Goal: Find specific page/section: Find specific page/section

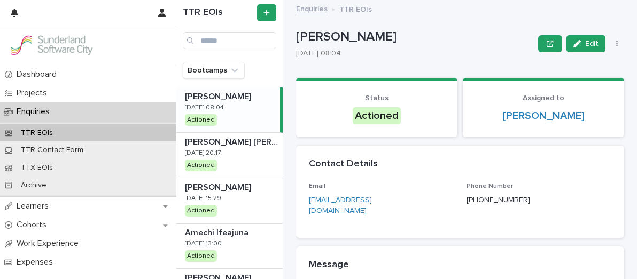
click at [92, 132] on div "TTR EOIs" at bounding box center [88, 133] width 176 height 18
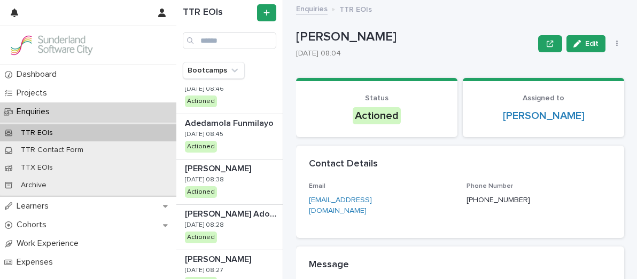
scroll to position [1231, 0]
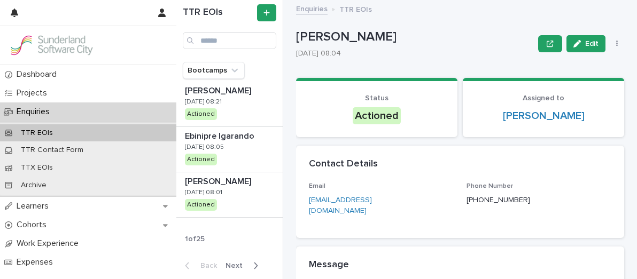
click at [236, 266] on span "Next" at bounding box center [236, 265] width 23 height 7
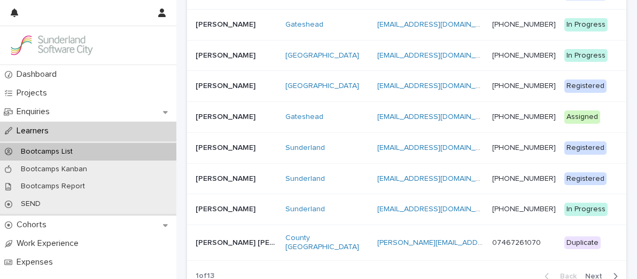
scroll to position [896, 0]
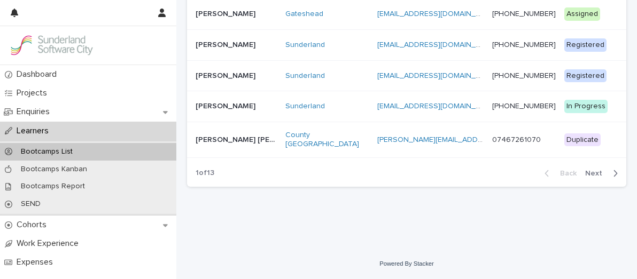
click at [603, 174] on span "Next" at bounding box center [596, 173] width 23 height 7
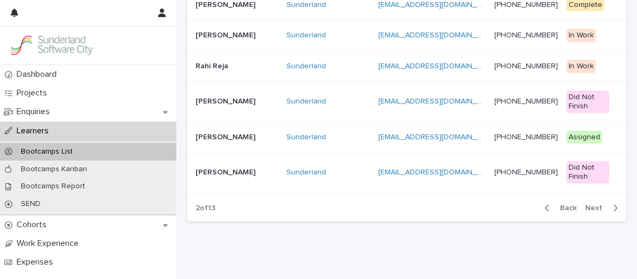
scroll to position [865, 0]
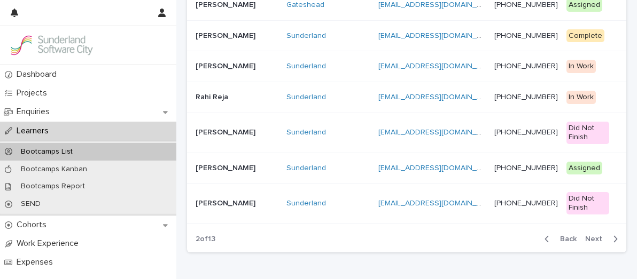
click at [592, 236] on span "Next" at bounding box center [596, 239] width 23 height 7
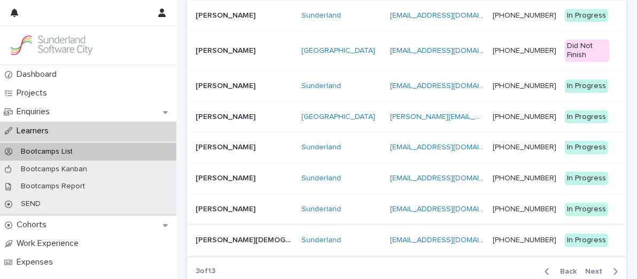
scroll to position [820, 0]
